Goal: Participate in discussion

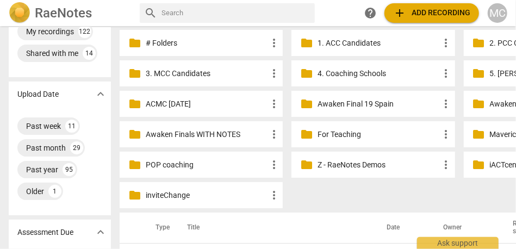
scroll to position [46, 0]
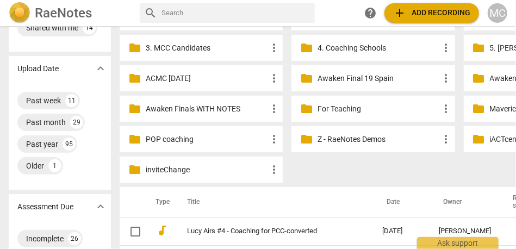
scroll to position [73, 0]
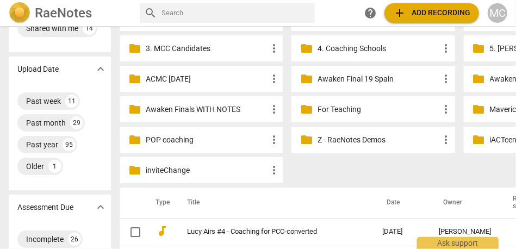
click at [324, 79] on p "Awaken Final 19 Spain" at bounding box center [379, 78] width 122 height 11
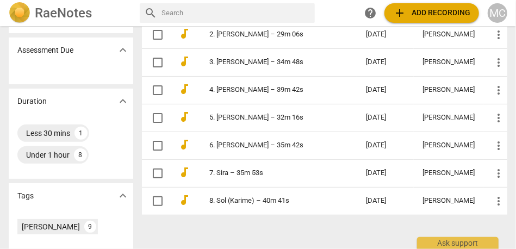
scroll to position [142, 0]
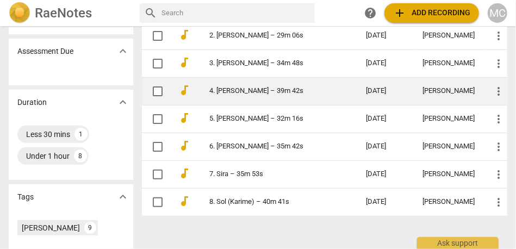
click at [231, 91] on link "4. [PERSON_NAME] – 39m 42s" at bounding box center [268, 91] width 118 height 8
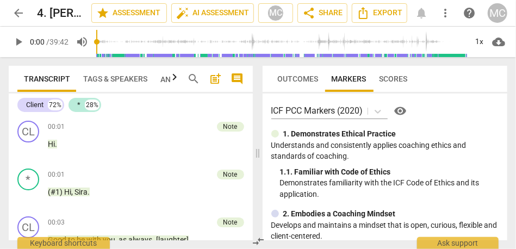
click at [238, 78] on span "comment" at bounding box center [237, 78] width 13 height 13
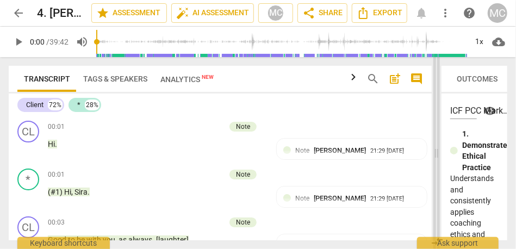
drag, startPoint x: 238, startPoint y: 158, endPoint x: 437, endPoint y: 158, distance: 199.1
click at [437, 158] on span at bounding box center [437, 153] width 7 height 192
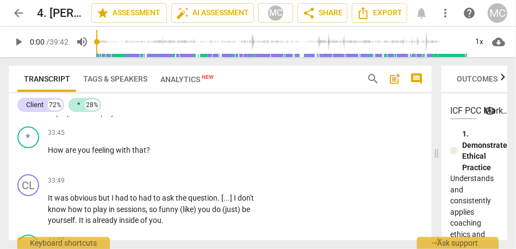
scroll to position [6825, 0]
